Goal: Book appointment/travel/reservation

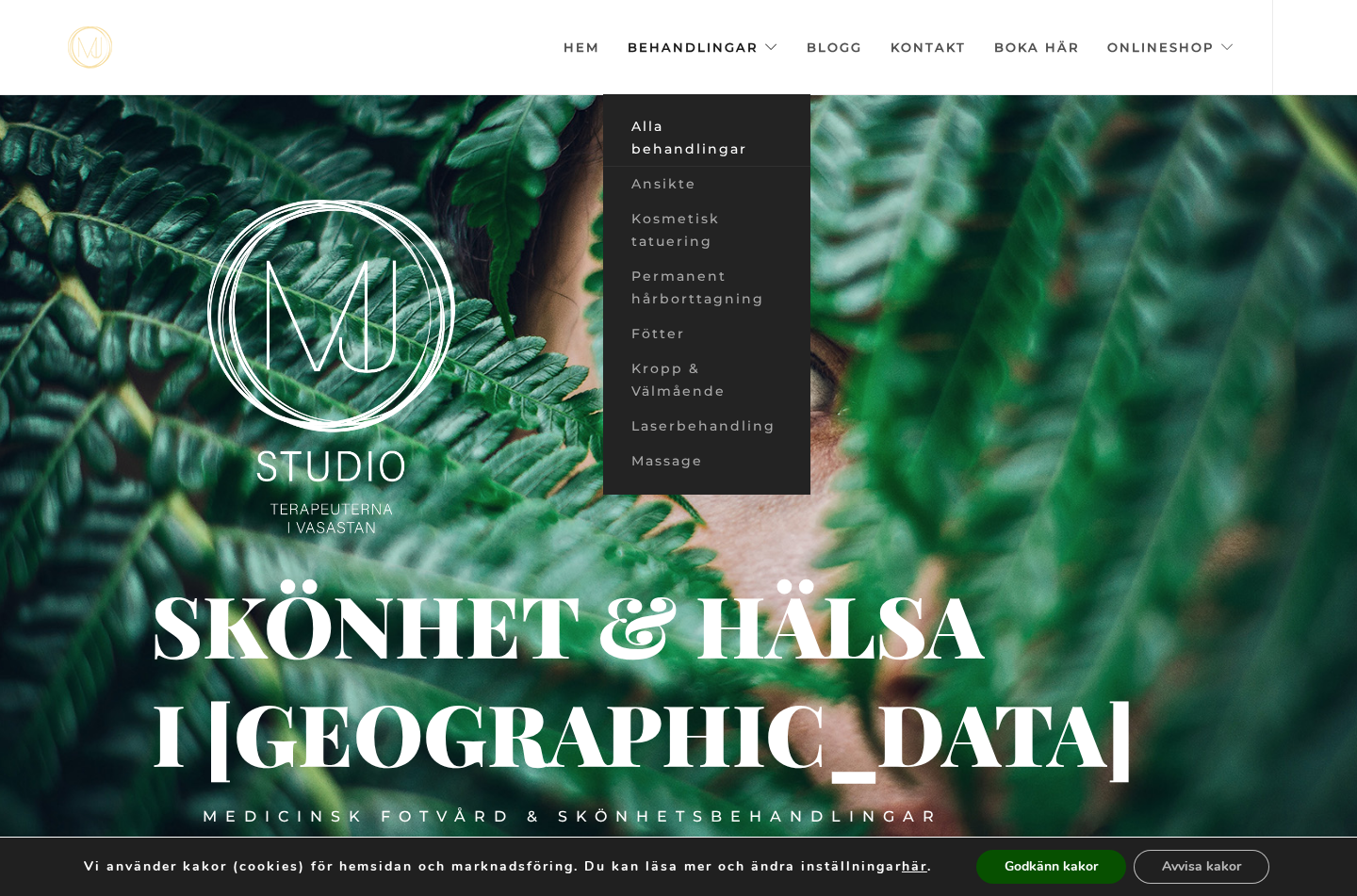
click at [677, 147] on link "Alla behandlingar" at bounding box center [706, 137] width 207 height 58
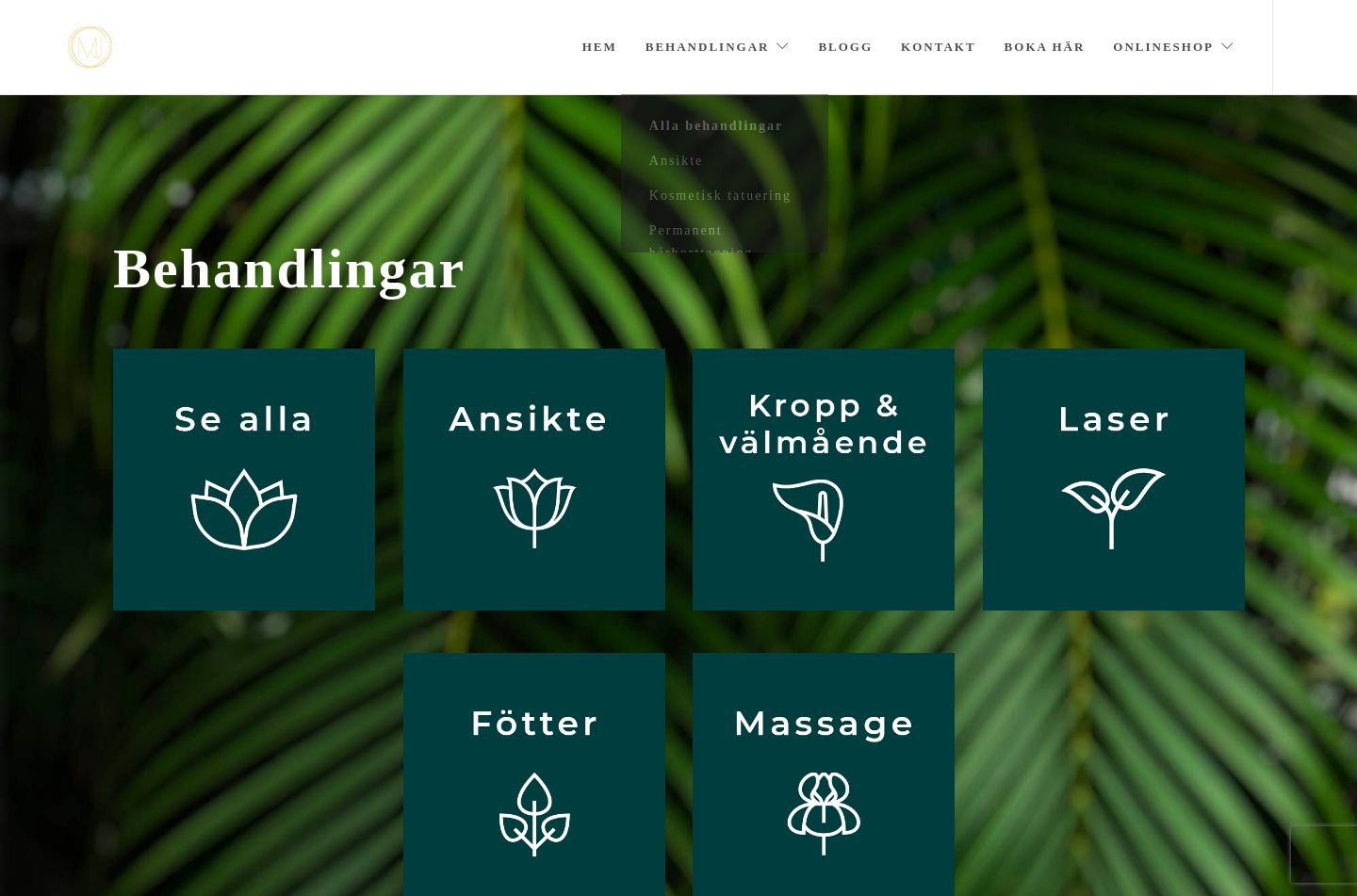
click at [683, 49] on link "Behandlingar" at bounding box center [718, 47] width 145 height 94
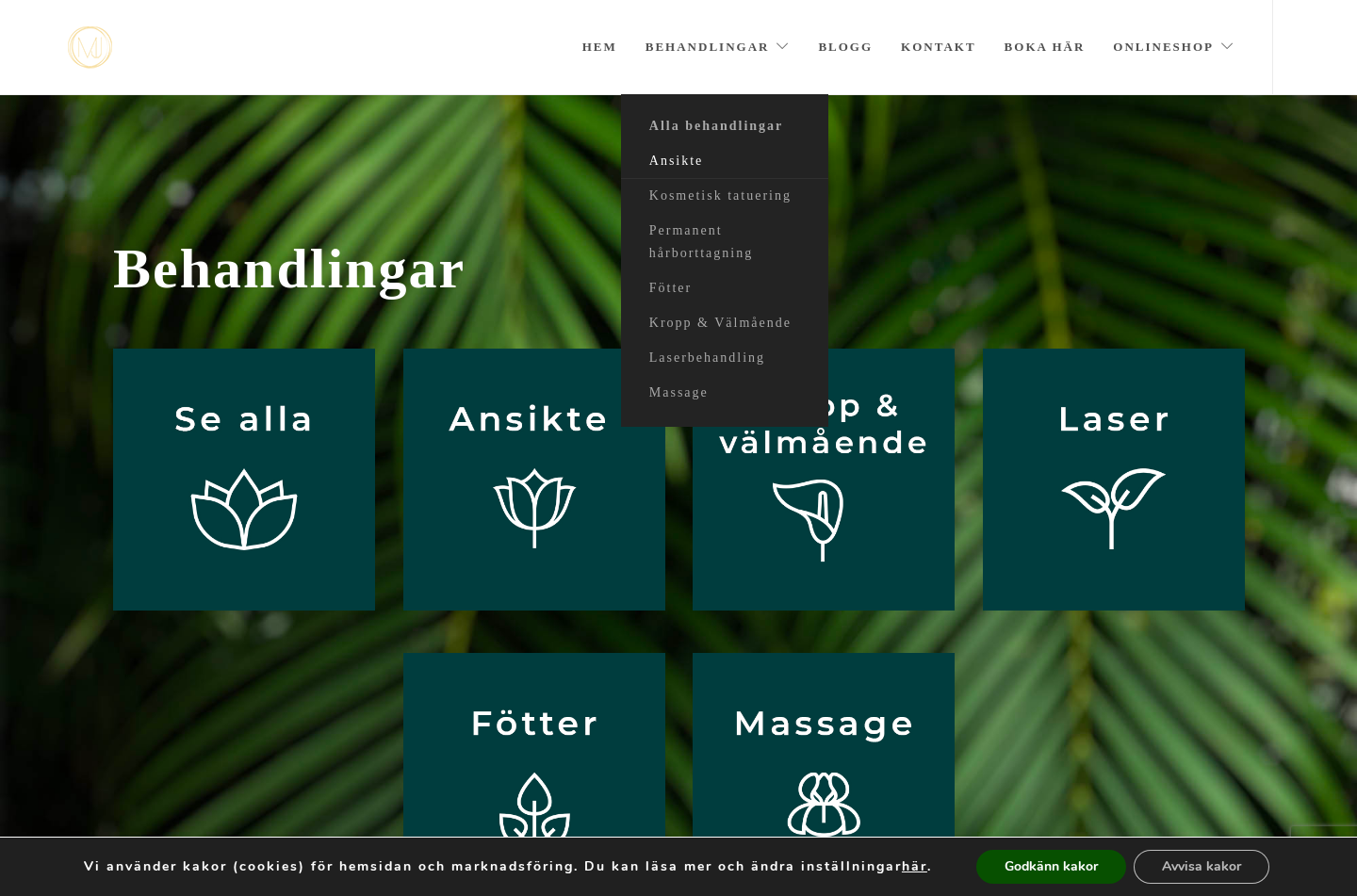
click at [683, 158] on link "Ansikte" at bounding box center [724, 162] width 207 height 35
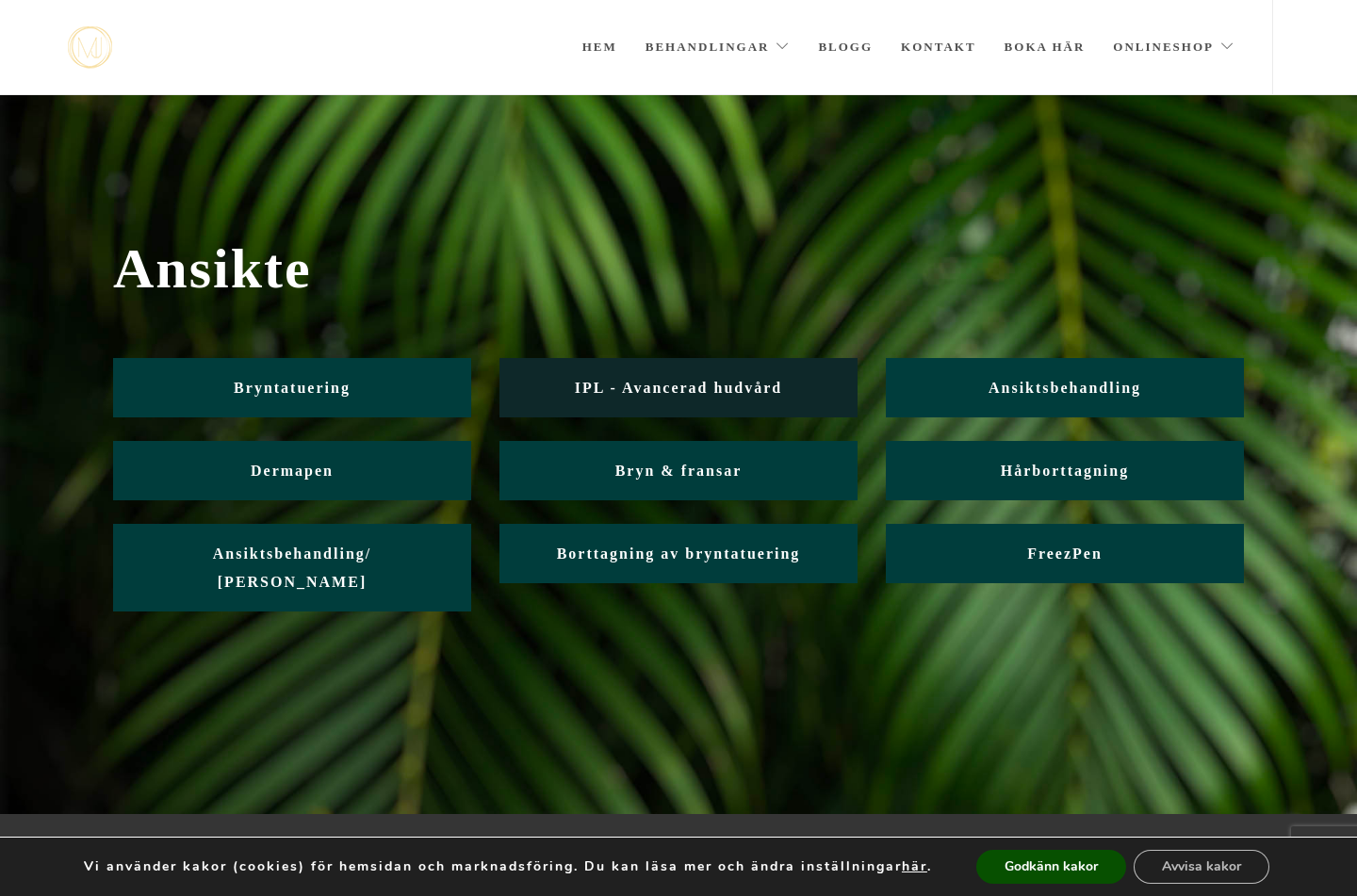
click at [621, 389] on span "IPL - Avancerad hudvård" at bounding box center [678, 387] width 207 height 16
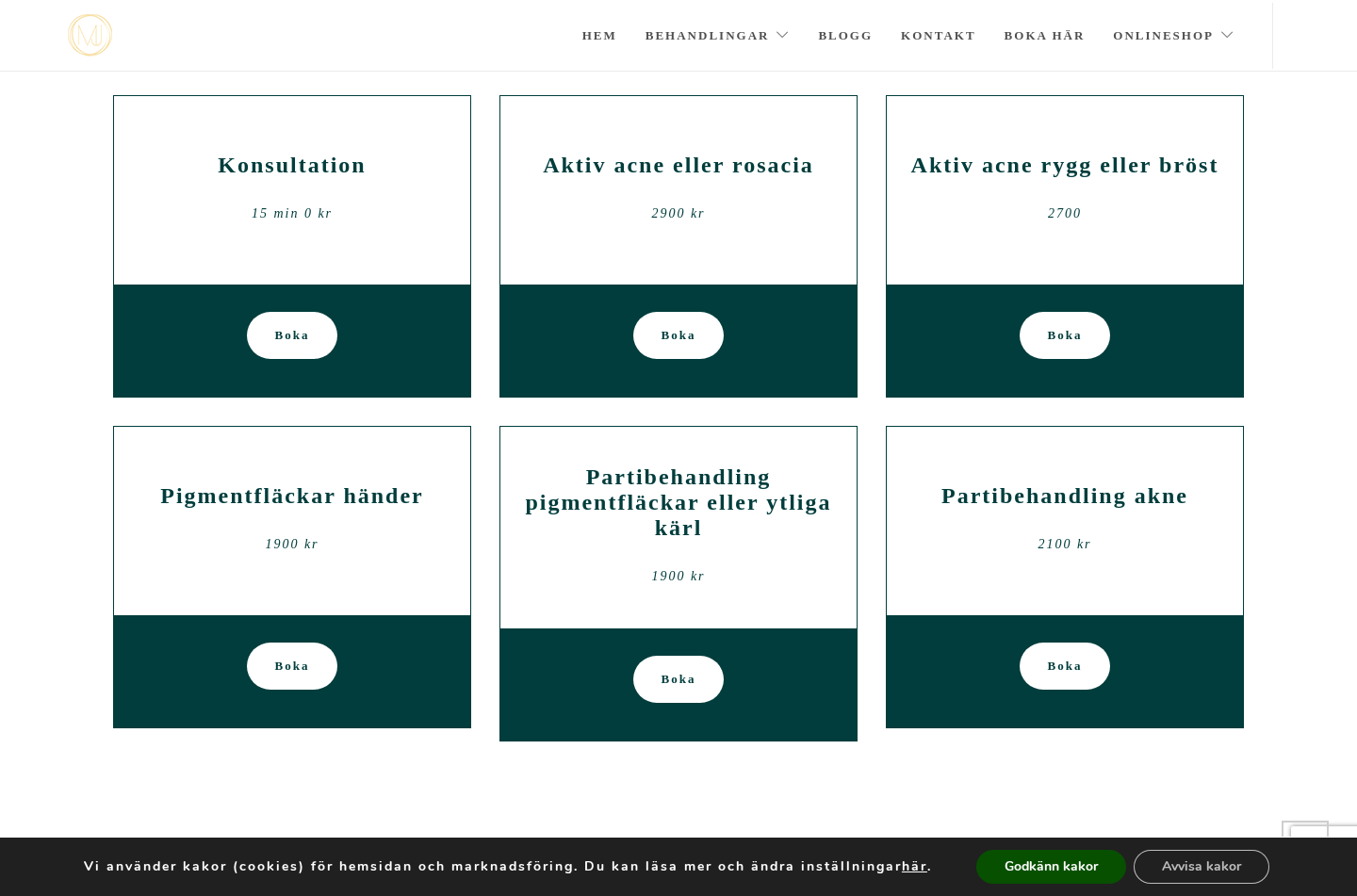
scroll to position [765, 0]
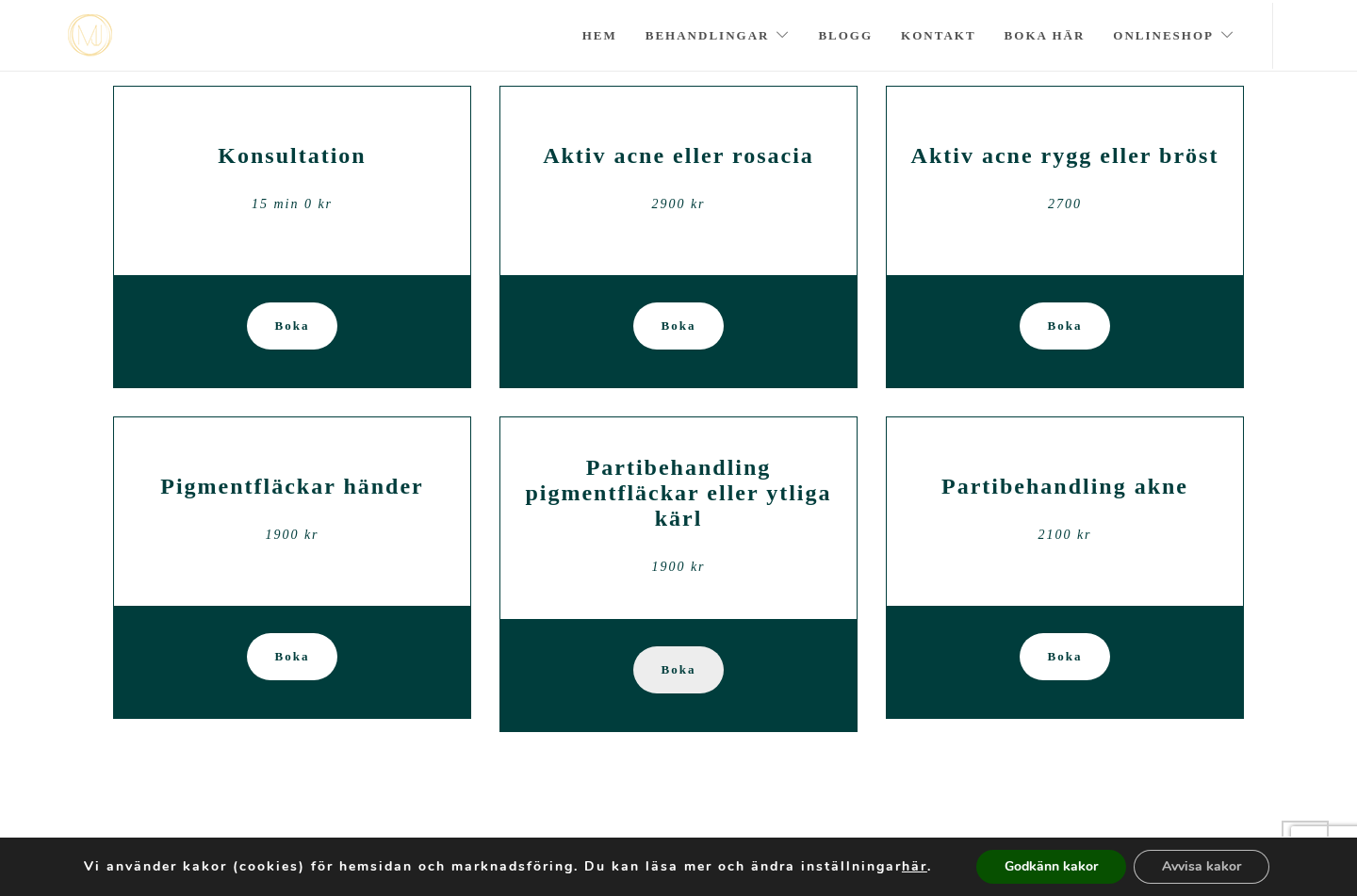
click at [678, 679] on span "Boka" at bounding box center [679, 670] width 35 height 47
